Goal: Transaction & Acquisition: Purchase product/service

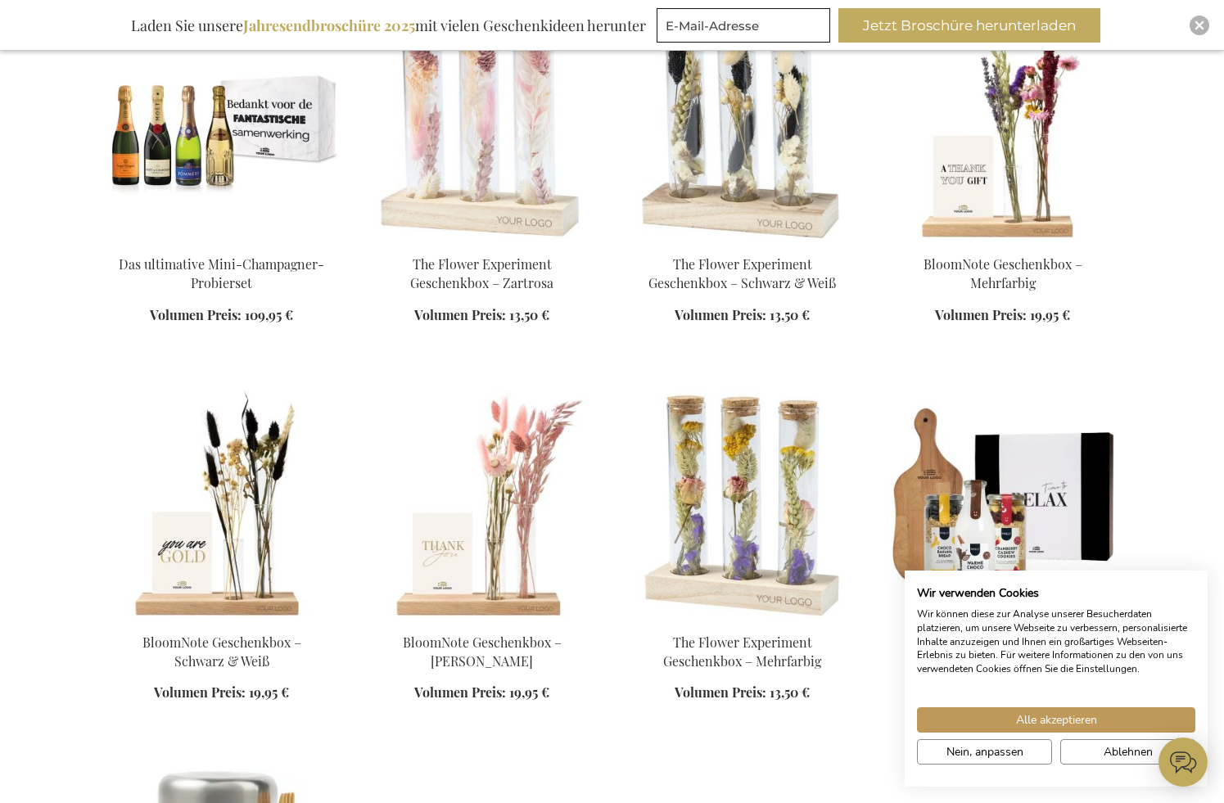
scroll to position [1720, 0]
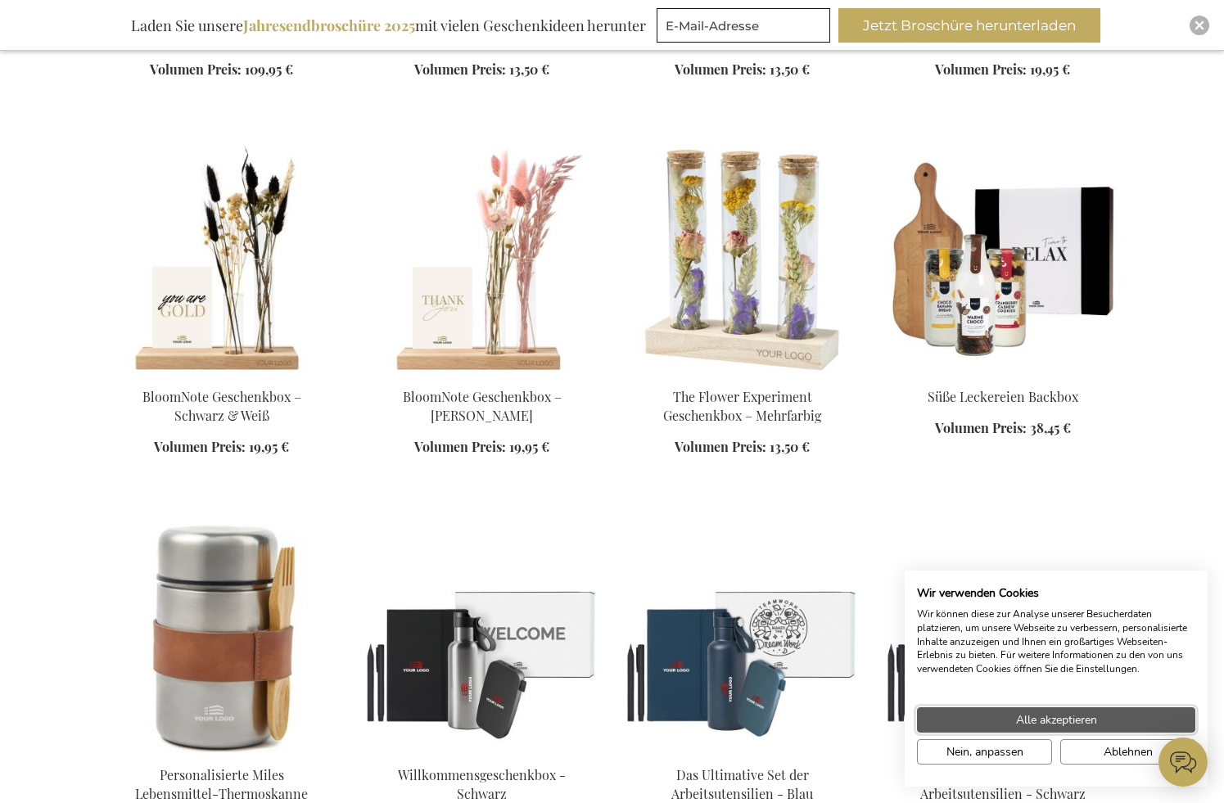
click at [1095, 721] on span "Alle akzeptieren" at bounding box center [1056, 720] width 81 height 17
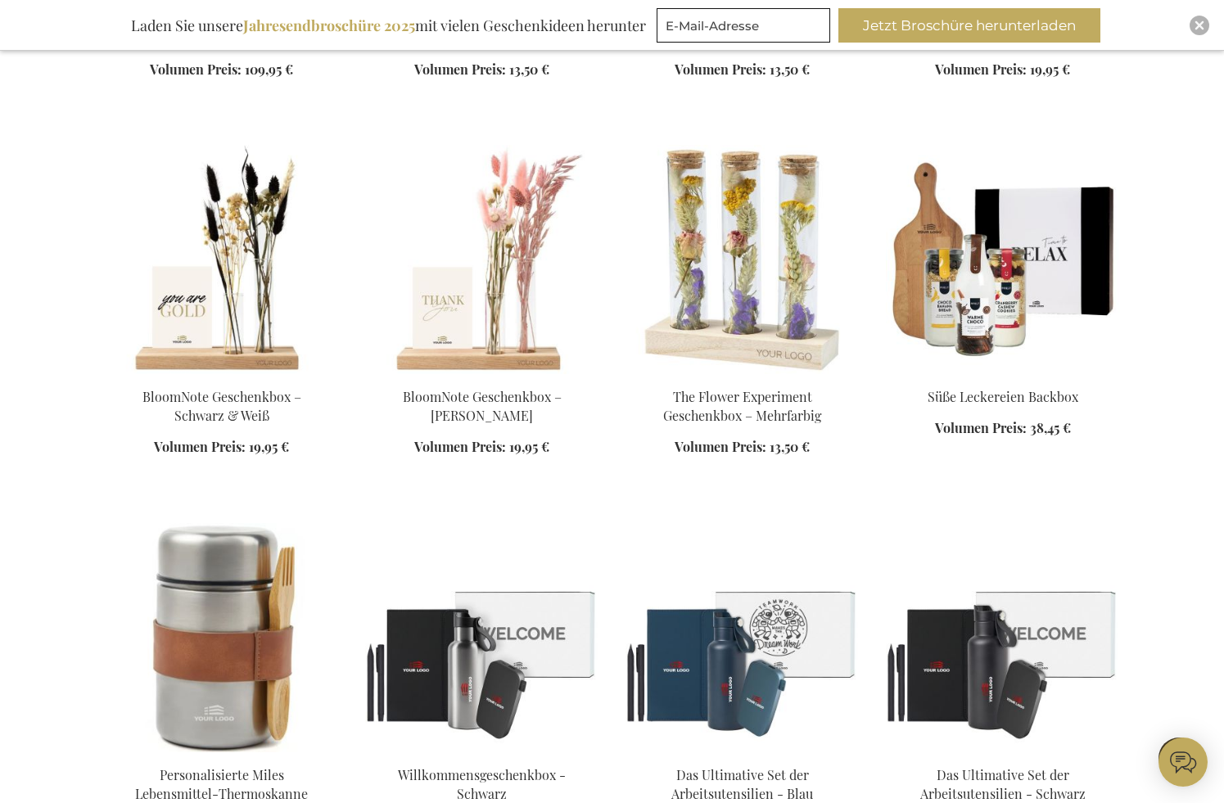
scroll to position [2129, 0]
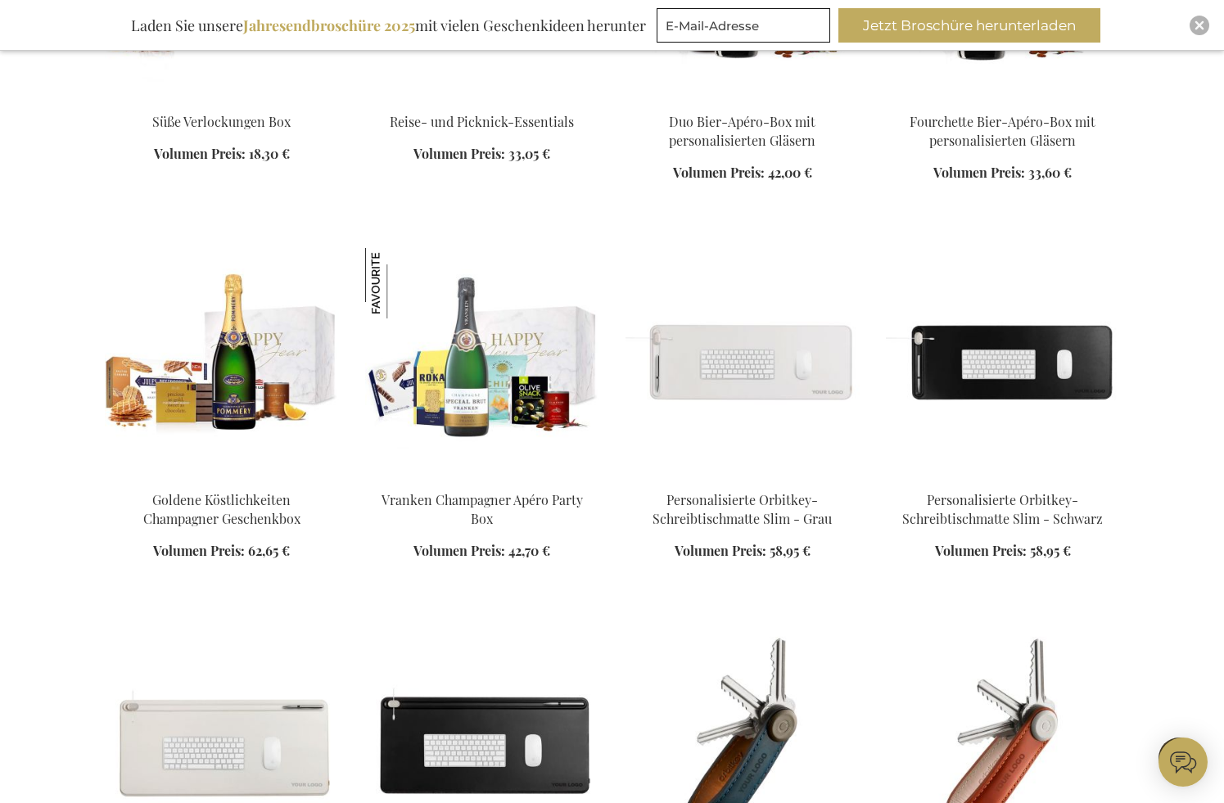
scroll to position [6142, 0]
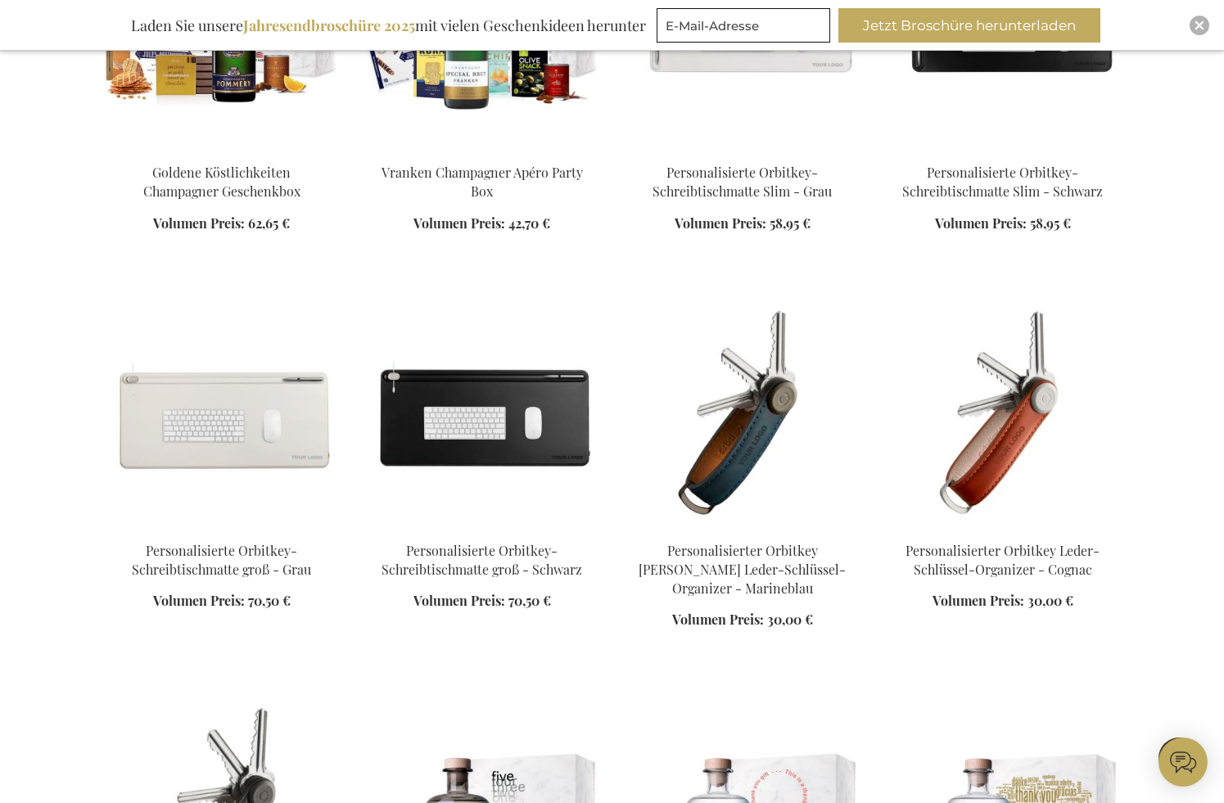
scroll to position [6224, 0]
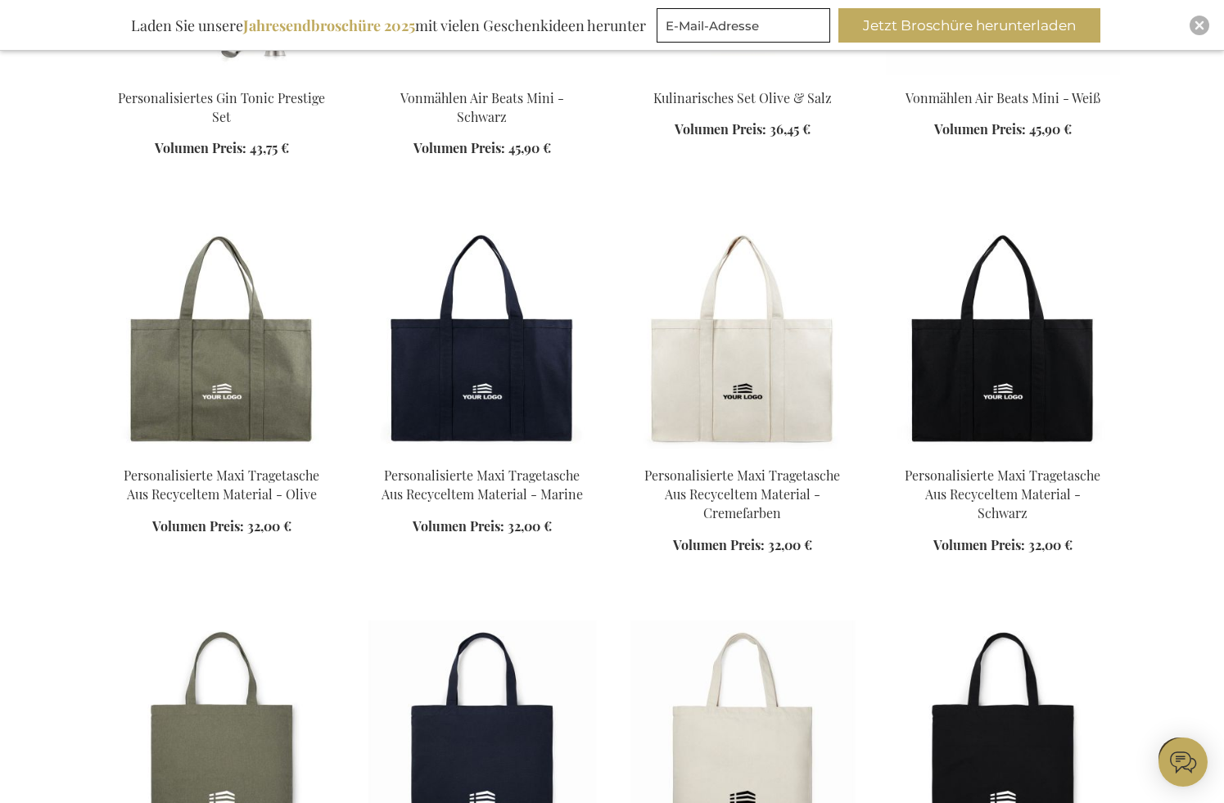
scroll to position [7535, 0]
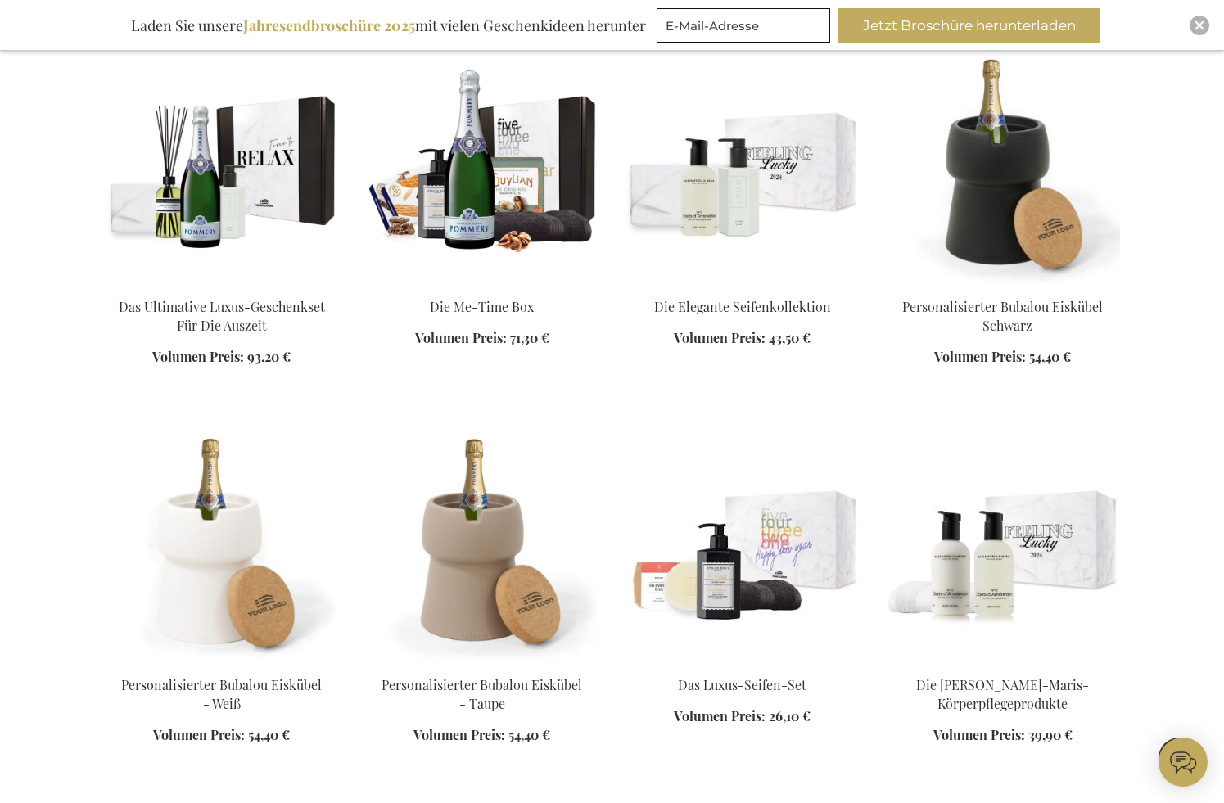
scroll to position [9173, 0]
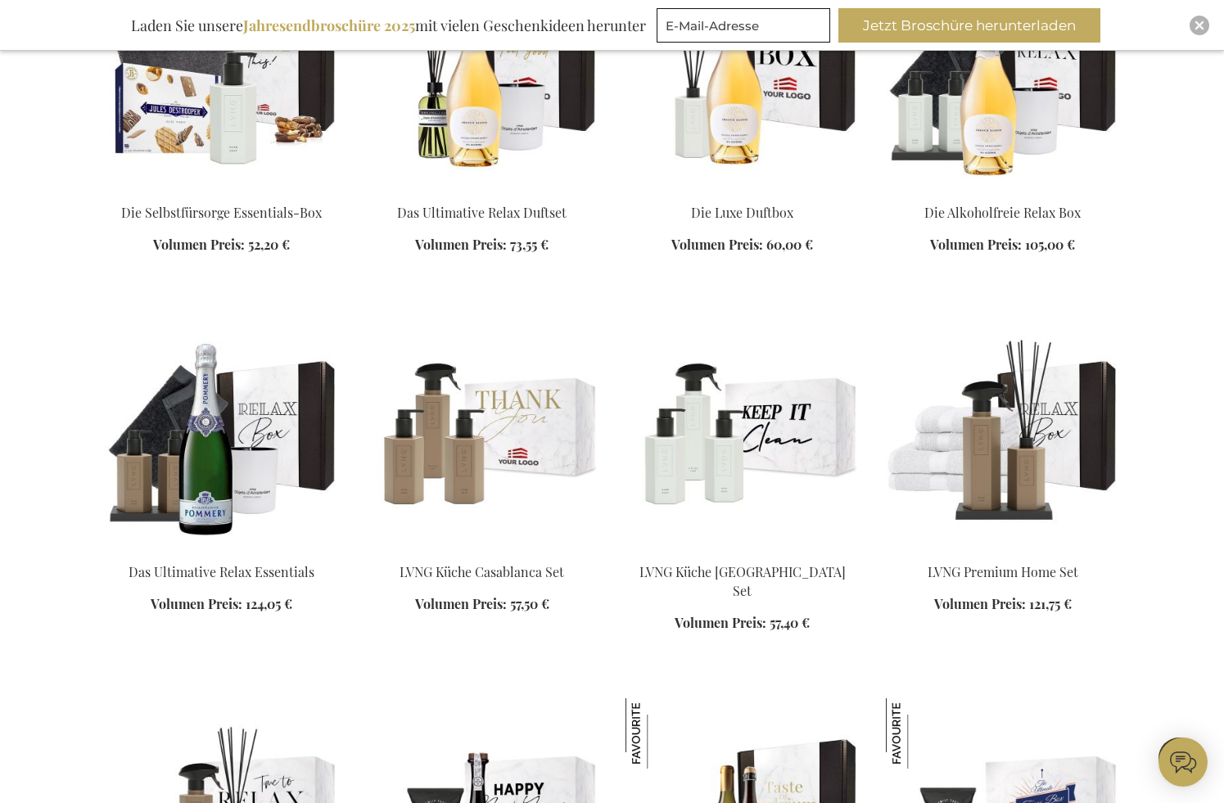
scroll to position [10729, 0]
